Goal: Check status: Check status

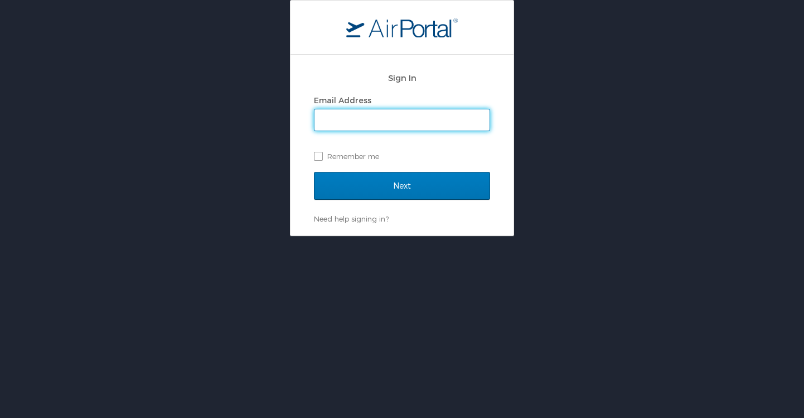
click at [388, 121] on input "Email Address" at bounding box center [402, 119] width 175 height 21
type input "kyle.crowther@cbtravel.com"
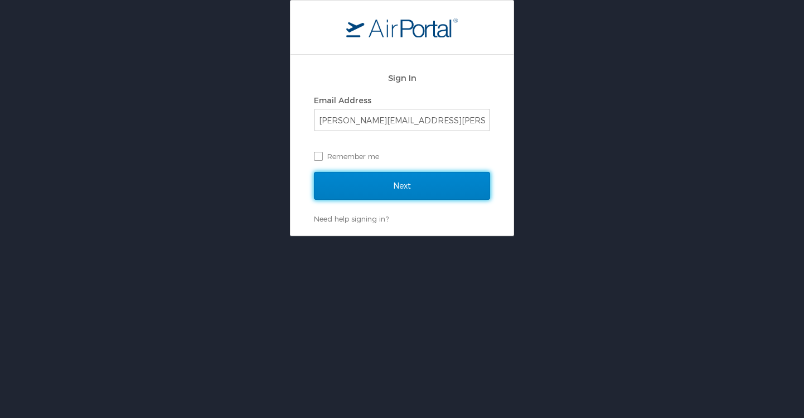
click at [385, 181] on input "Next" at bounding box center [402, 186] width 176 height 28
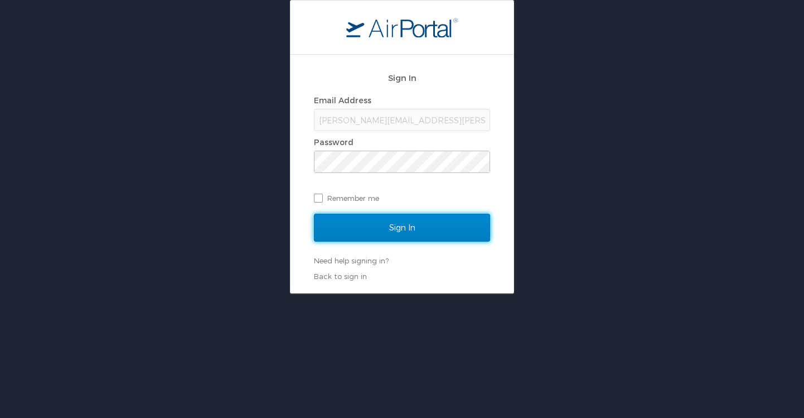
click at [409, 220] on input "Sign In" at bounding box center [402, 228] width 176 height 28
